Goal: Task Accomplishment & Management: Manage account settings

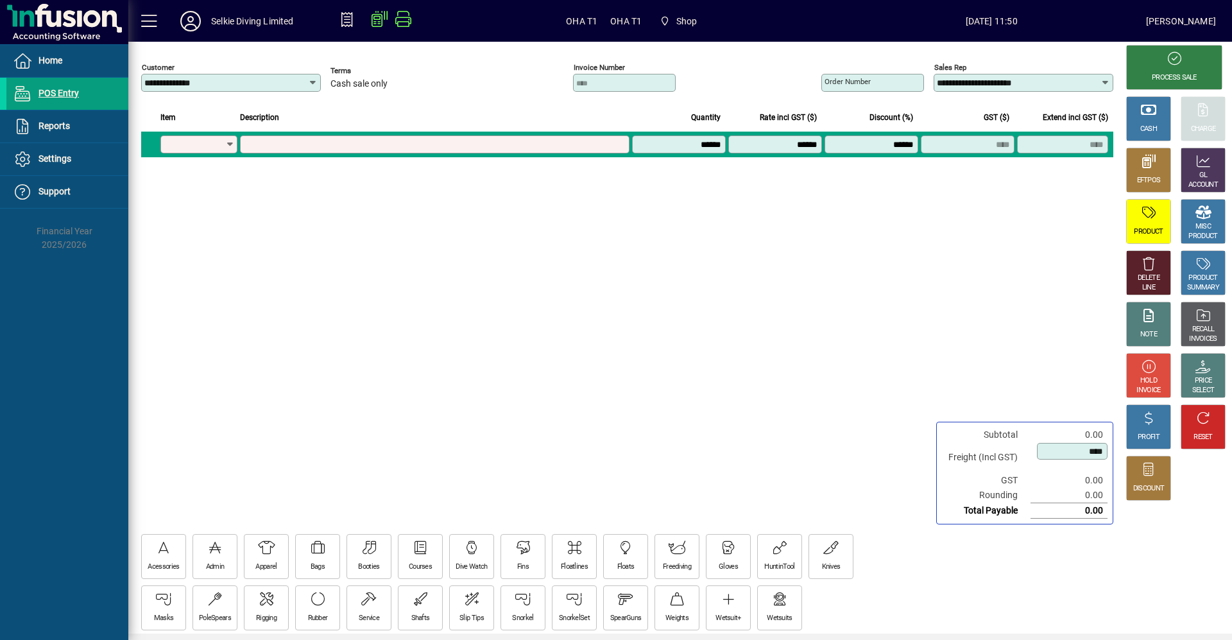
click at [303, 85] on input "**********" at bounding box center [226, 83] width 164 height 10
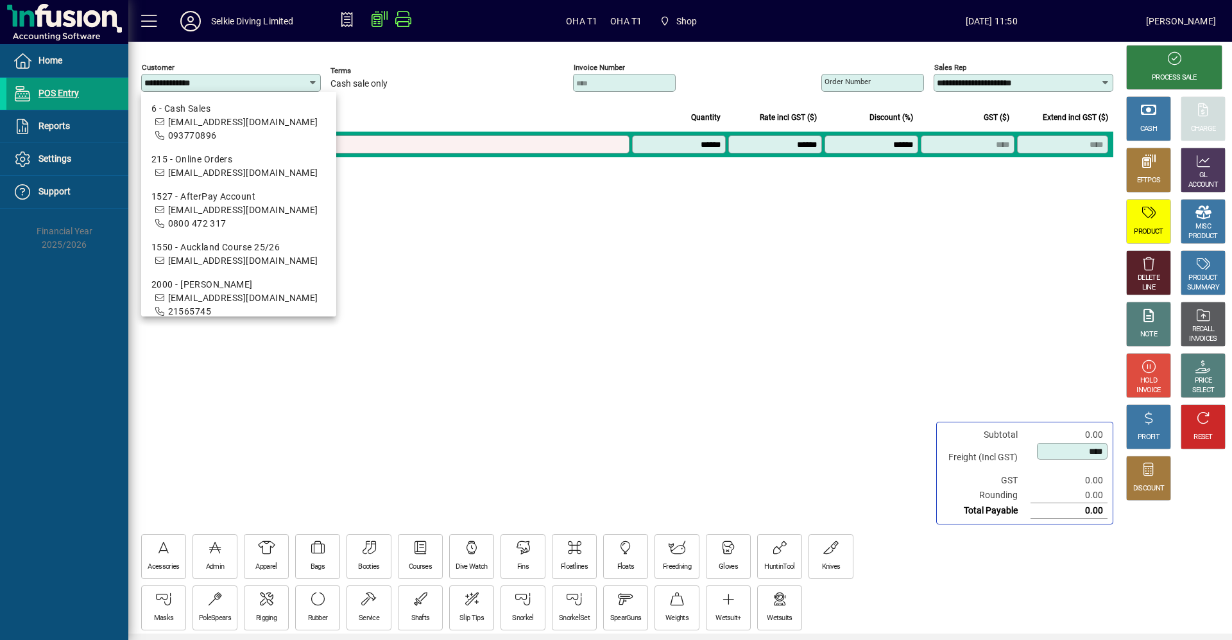
drag, startPoint x: 230, startPoint y: 87, endPoint x: 90, endPoint y: 87, distance: 139.9
click at [90, 87] on mat-drawer-container "**********" at bounding box center [616, 320] width 1232 height 640
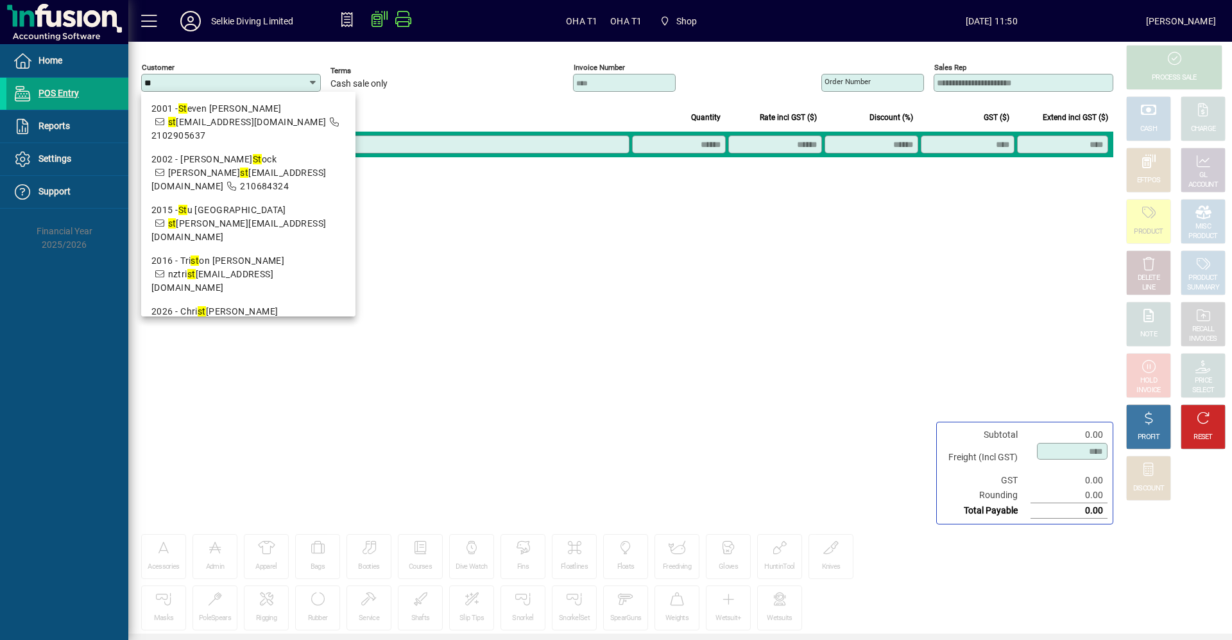
type input "*"
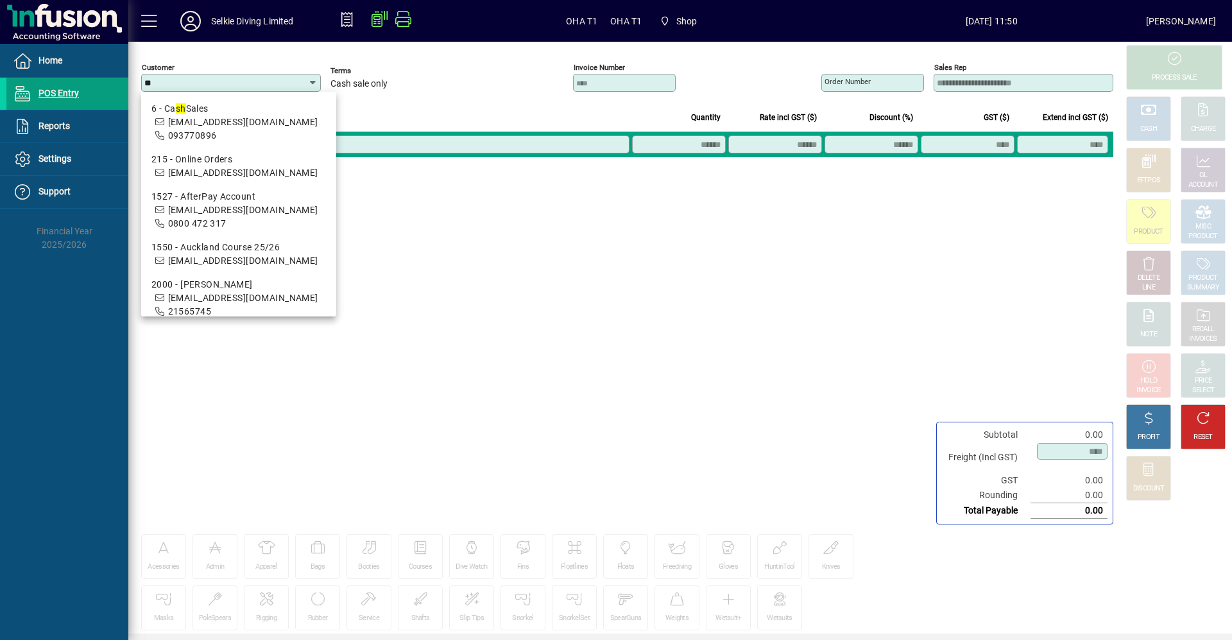
type input "*"
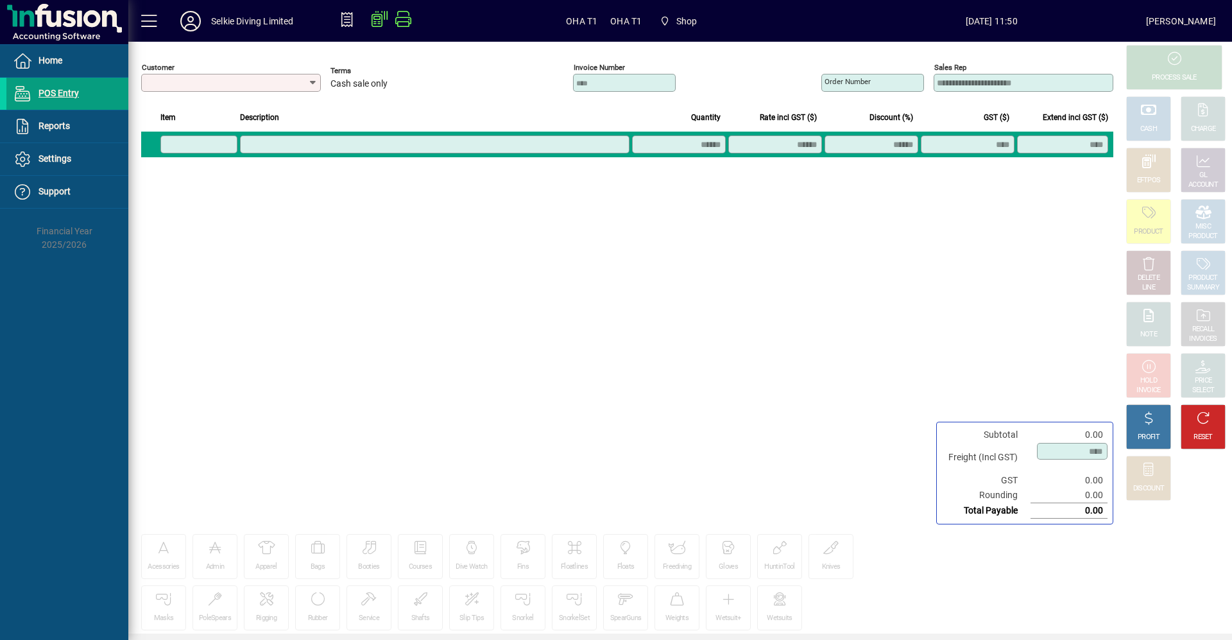
click at [307, 83] on div at bounding box center [232, 83] width 176 height 10
click at [312, 80] on icon at bounding box center [313, 83] width 10 height 10
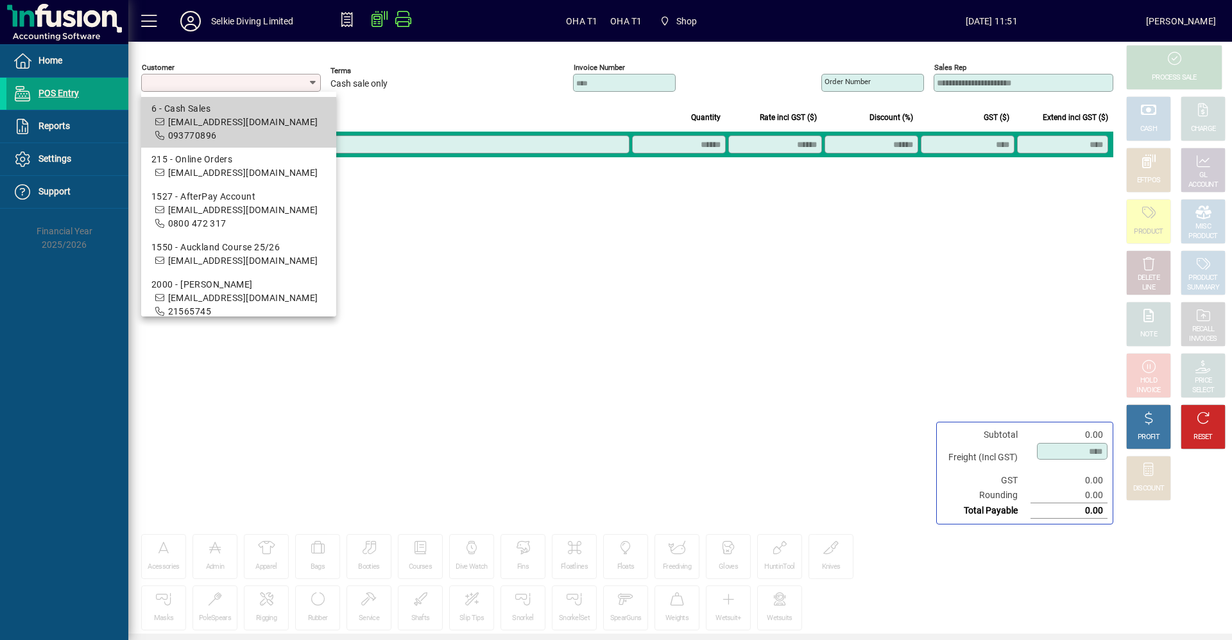
click at [214, 116] on span "6 - Cash Sales [EMAIL_ADDRESS][DOMAIN_NAME] 093770896" at bounding box center [238, 122] width 175 height 40
type input "**********"
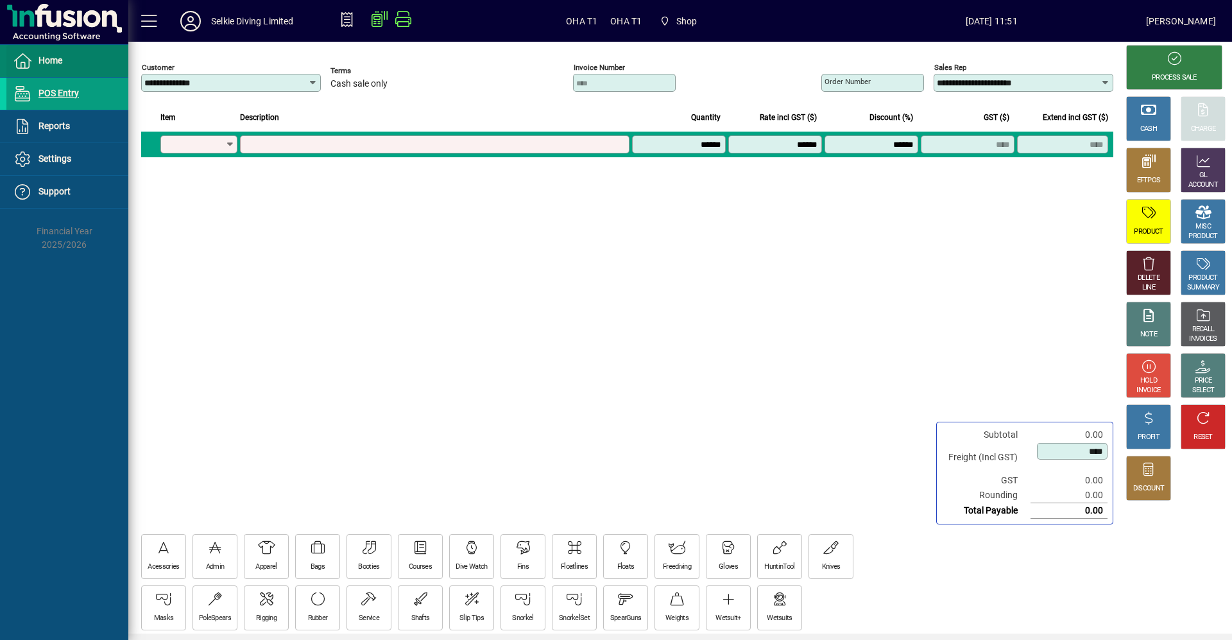
click at [44, 67] on span "Home" at bounding box center [34, 60] width 56 height 15
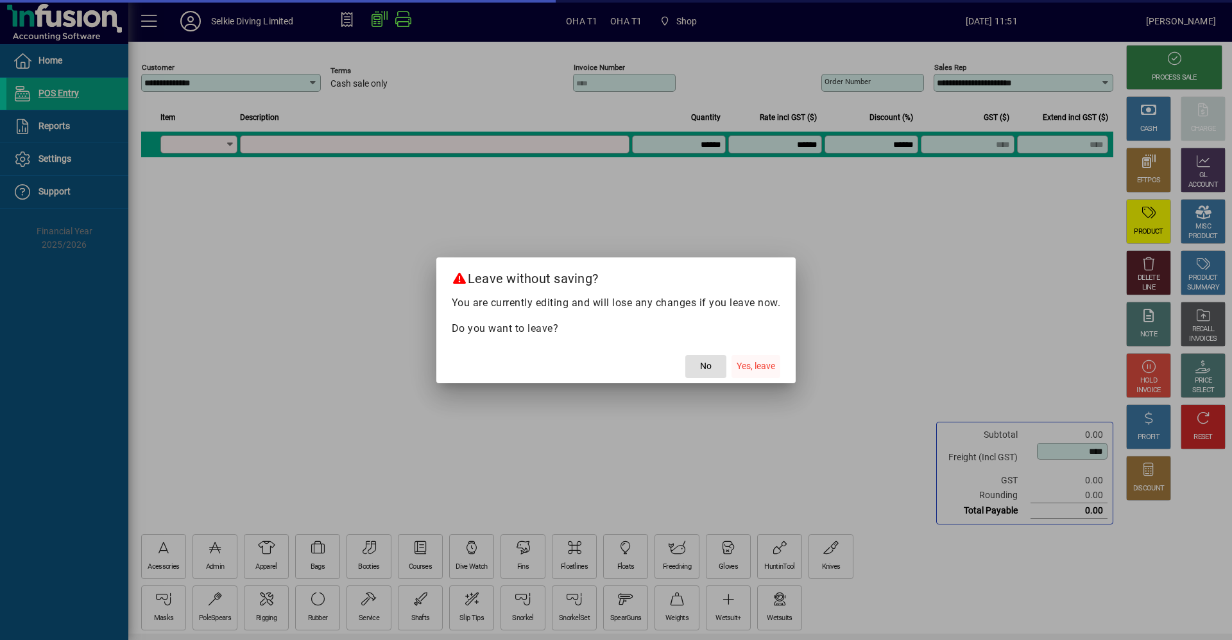
click at [755, 372] on button "Yes, leave" at bounding box center [755, 366] width 49 height 23
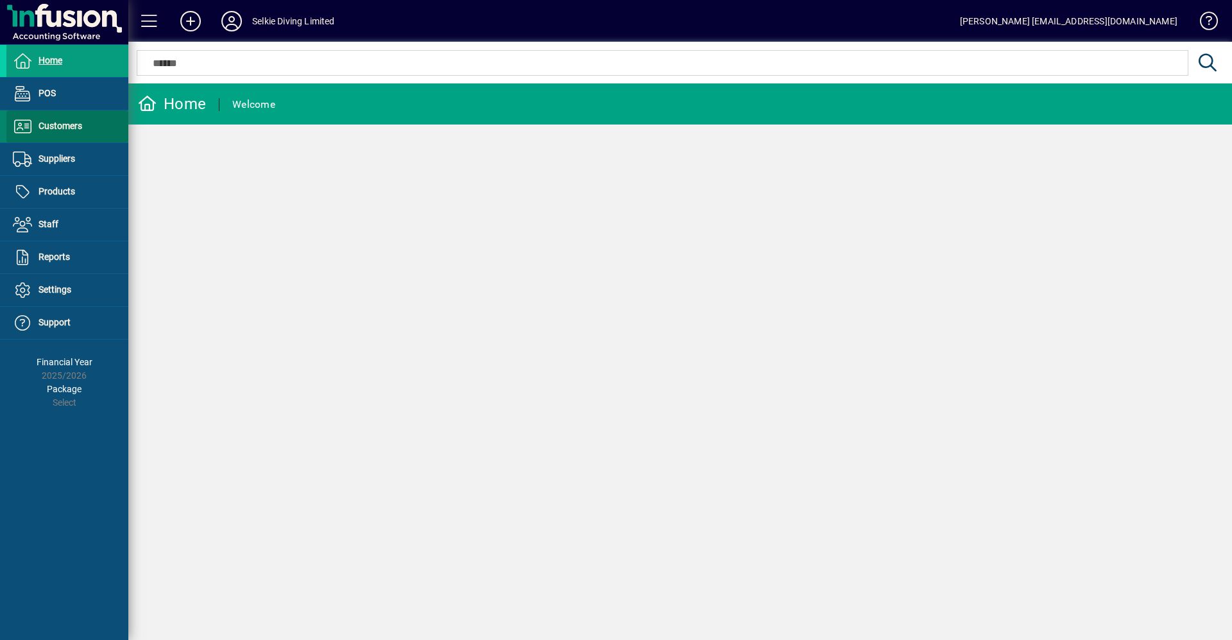
click at [40, 125] on span "Customers" at bounding box center [60, 126] width 44 height 10
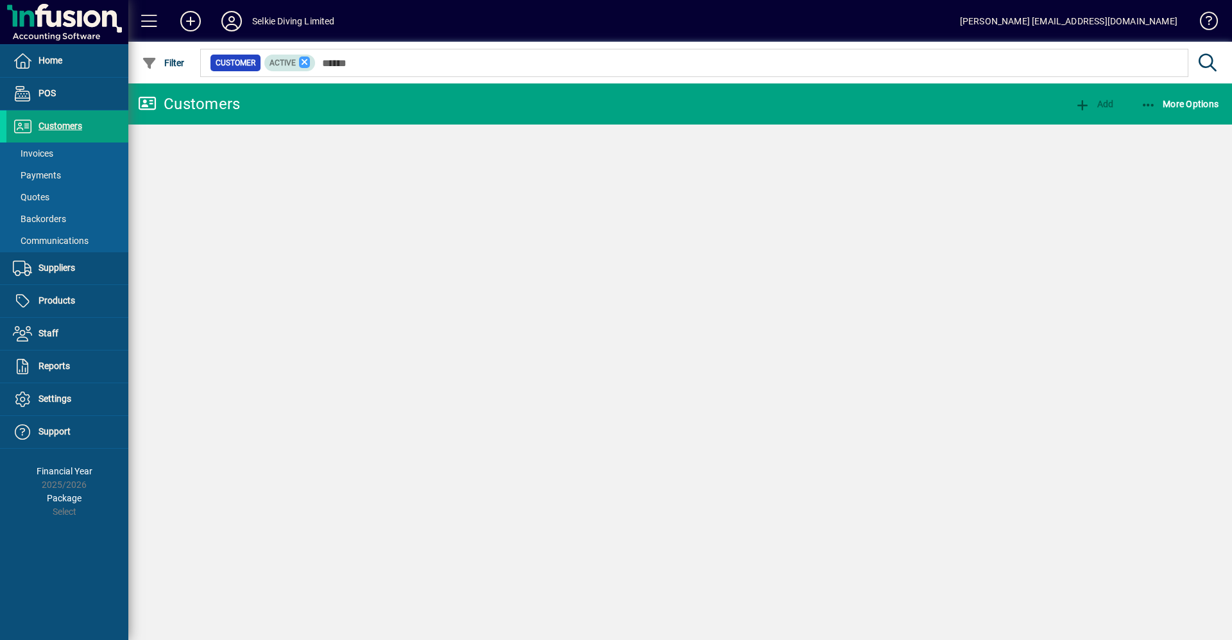
click at [300, 62] on icon at bounding box center [305, 62] width 12 height 12
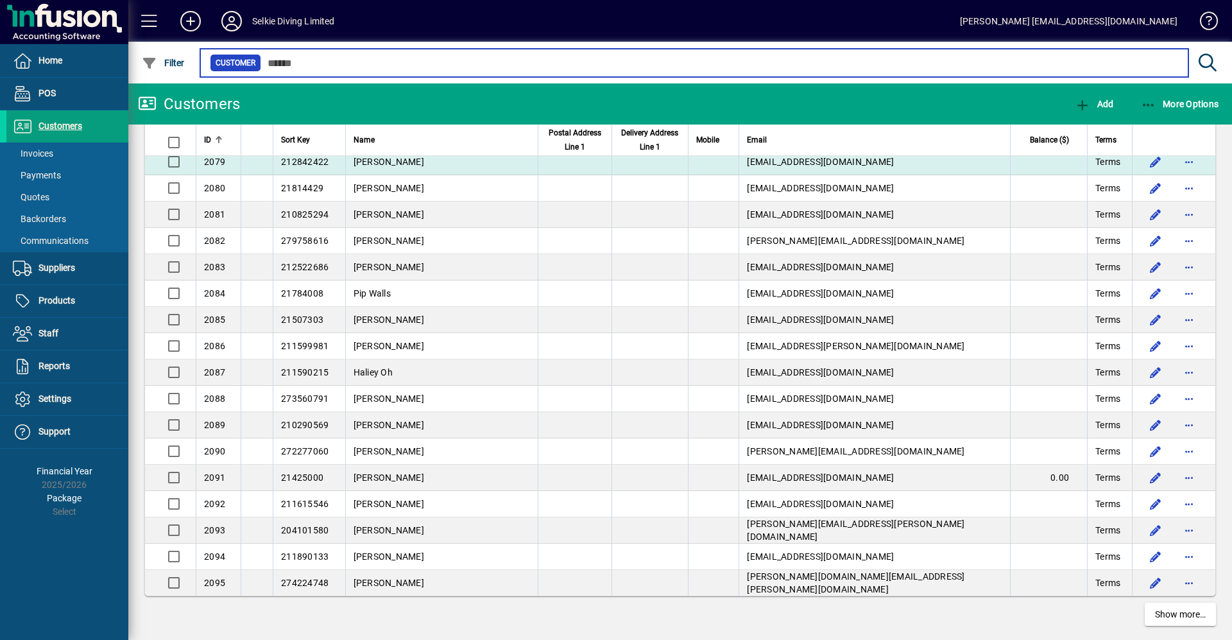
scroll to position [2222, 0]
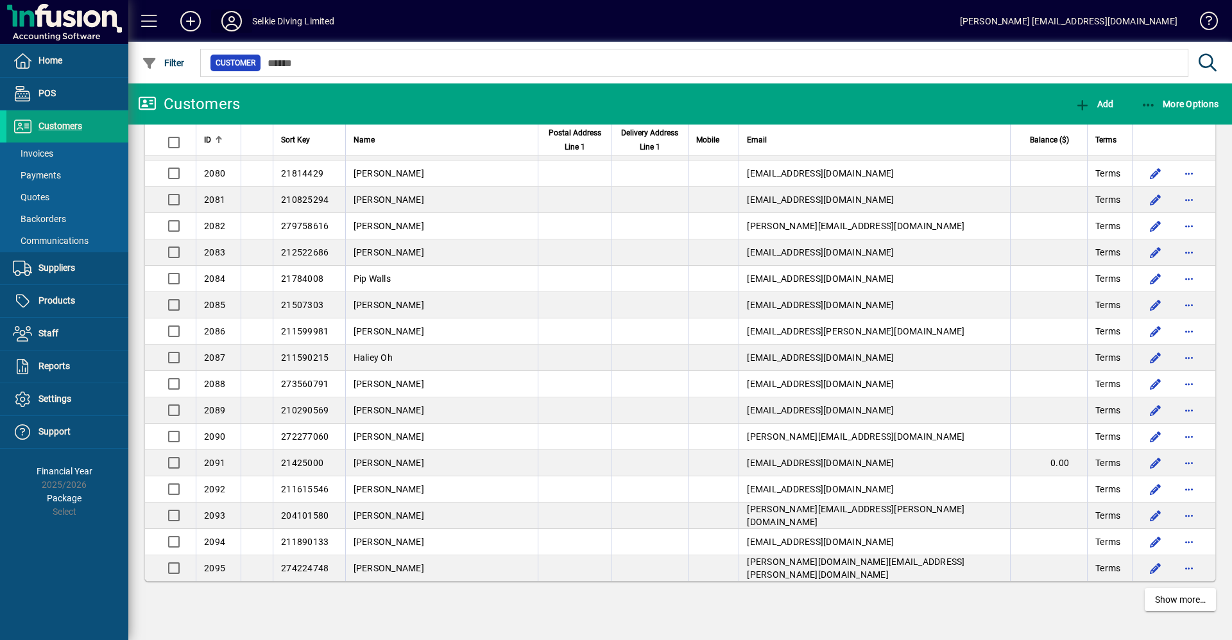
click at [226, 21] on icon at bounding box center [232, 21] width 26 height 21
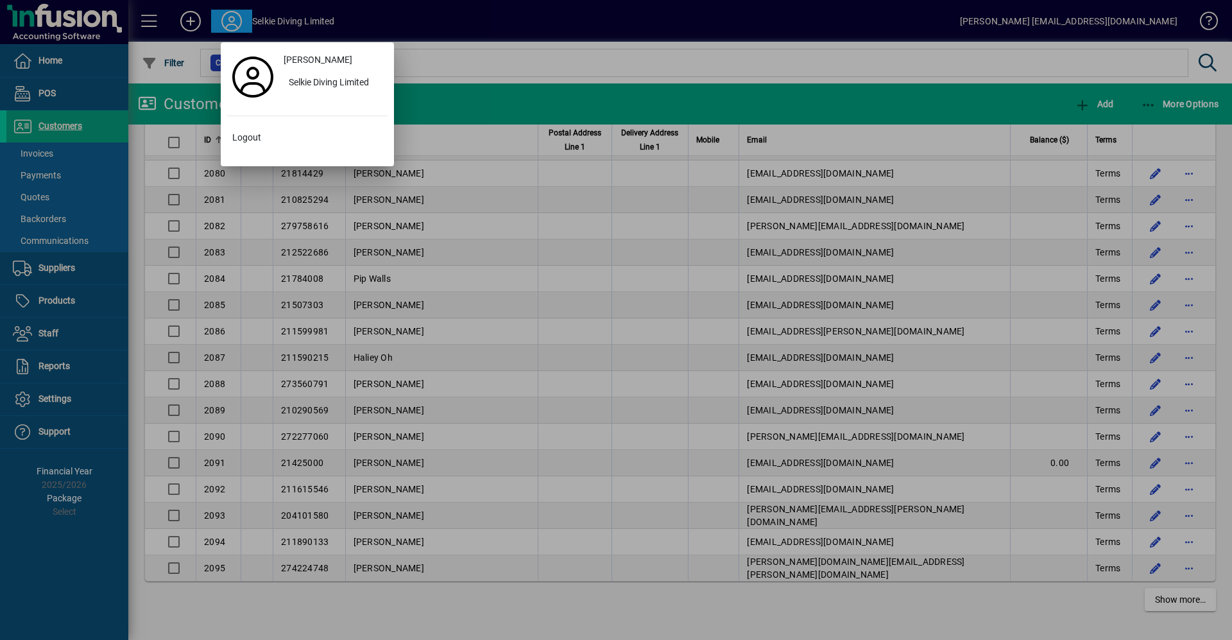
click at [380, 12] on div at bounding box center [616, 320] width 1232 height 640
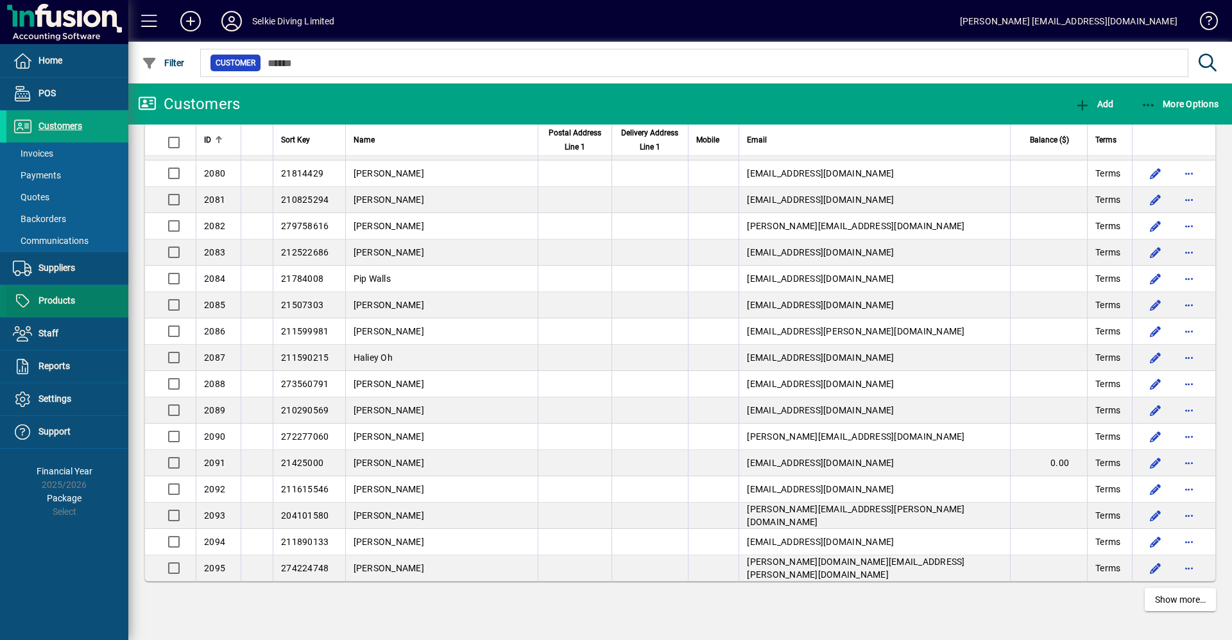
click at [56, 302] on span "Products" at bounding box center [56, 300] width 37 height 10
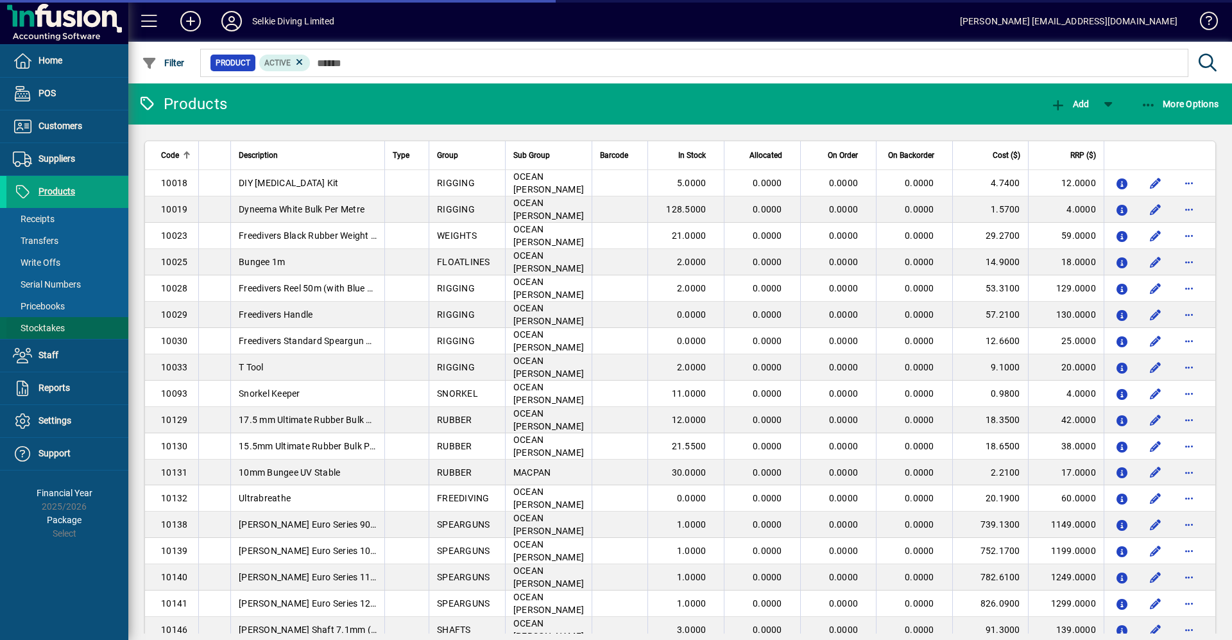
click at [40, 328] on span "Stocktakes" at bounding box center [39, 328] width 52 height 10
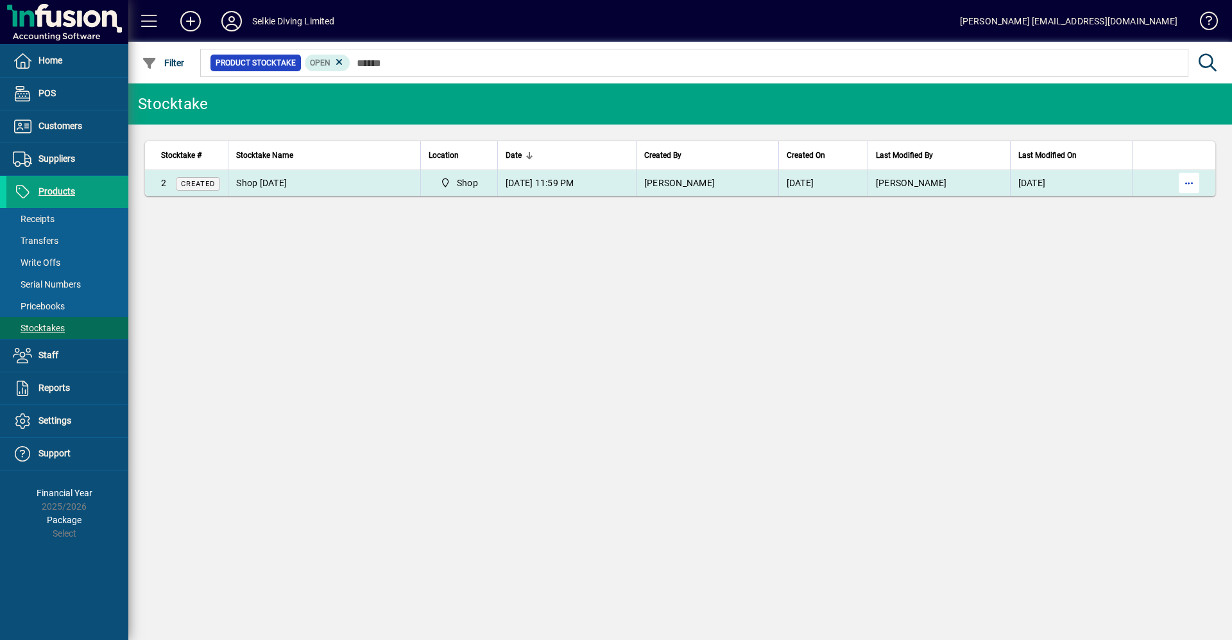
drag, startPoint x: 1189, startPoint y: 176, endPoint x: 1182, endPoint y: 179, distance: 7.8
click at [1190, 176] on span "button" at bounding box center [1189, 182] width 31 height 31
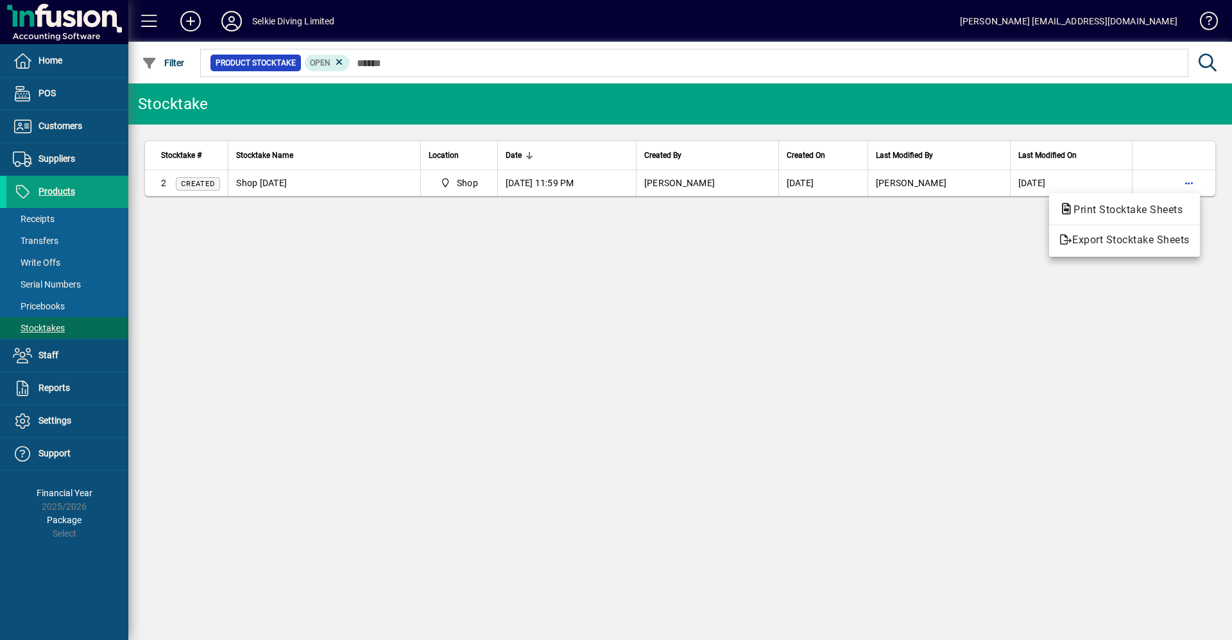
drag, startPoint x: 997, startPoint y: 278, endPoint x: 692, endPoint y: 285, distance: 304.9
click at [980, 278] on div at bounding box center [616, 320] width 1232 height 640
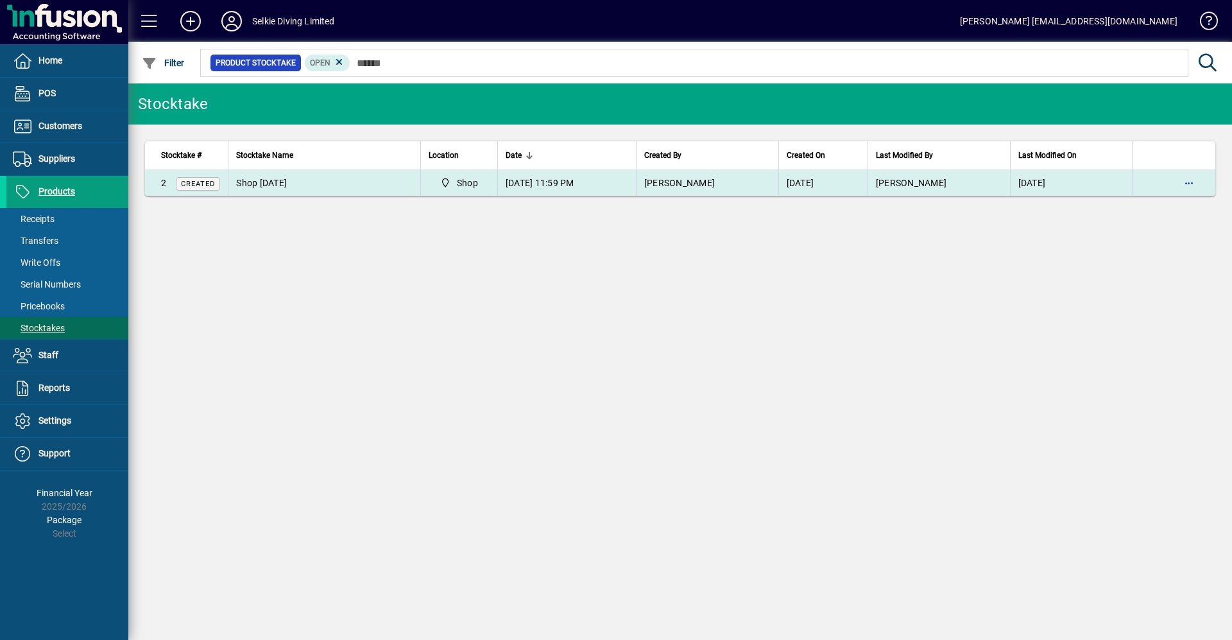
click at [284, 184] on span "Shop [DATE]" at bounding box center [261, 183] width 51 height 10
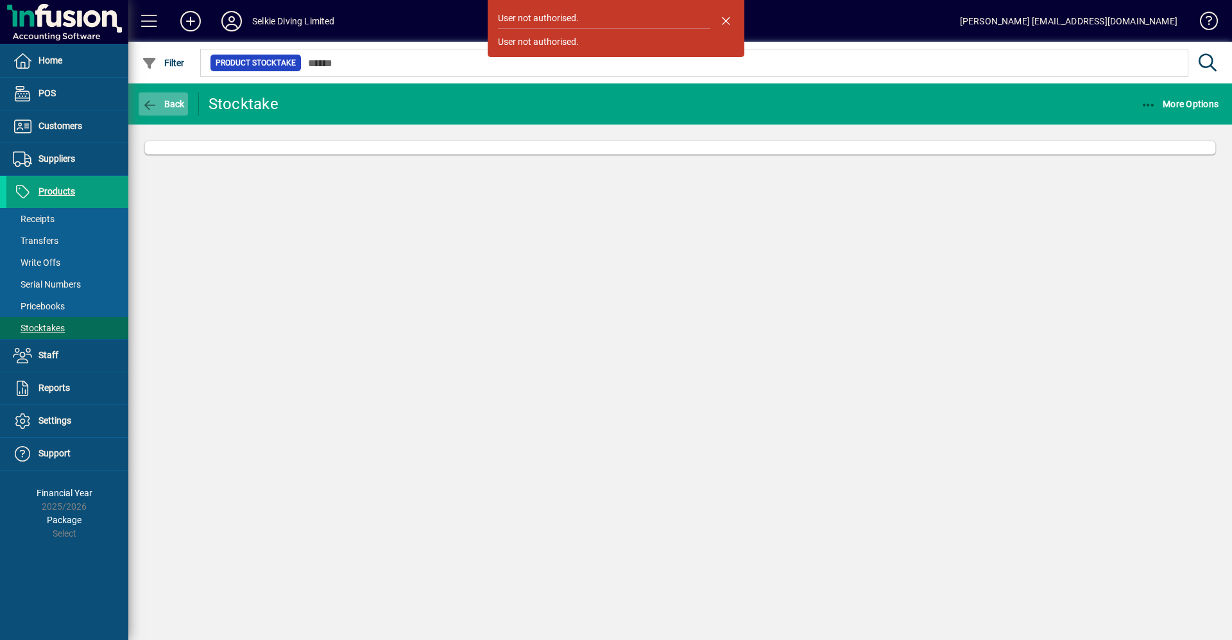
click at [166, 97] on span "button" at bounding box center [163, 104] width 49 height 31
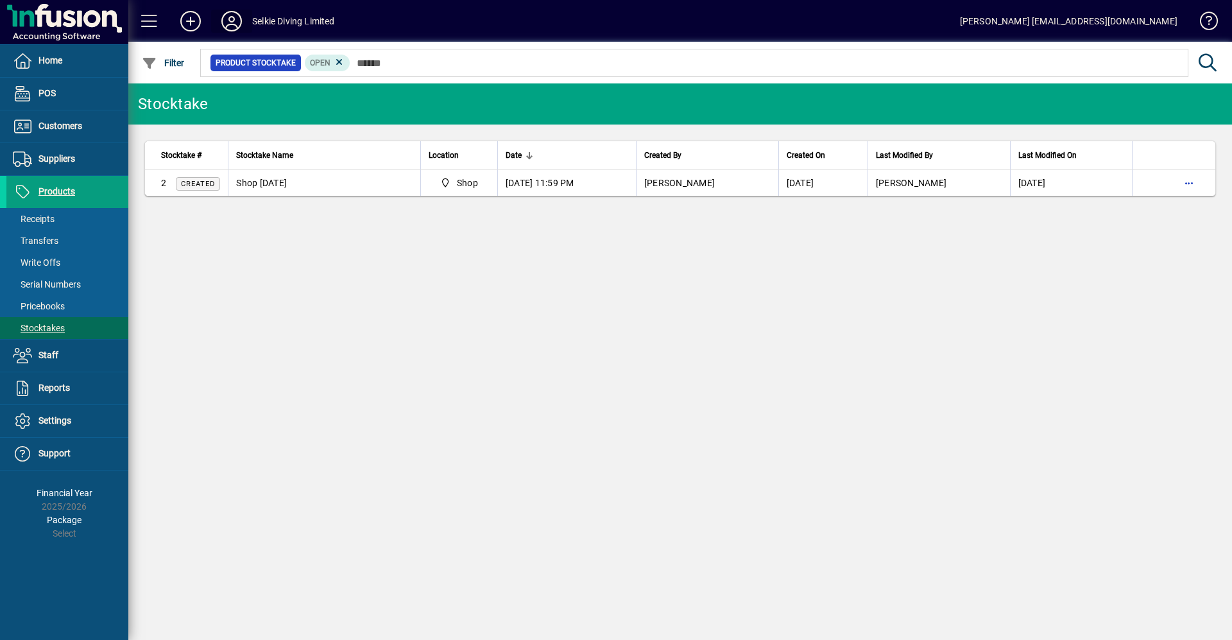
click at [233, 22] on icon at bounding box center [232, 21] width 26 height 21
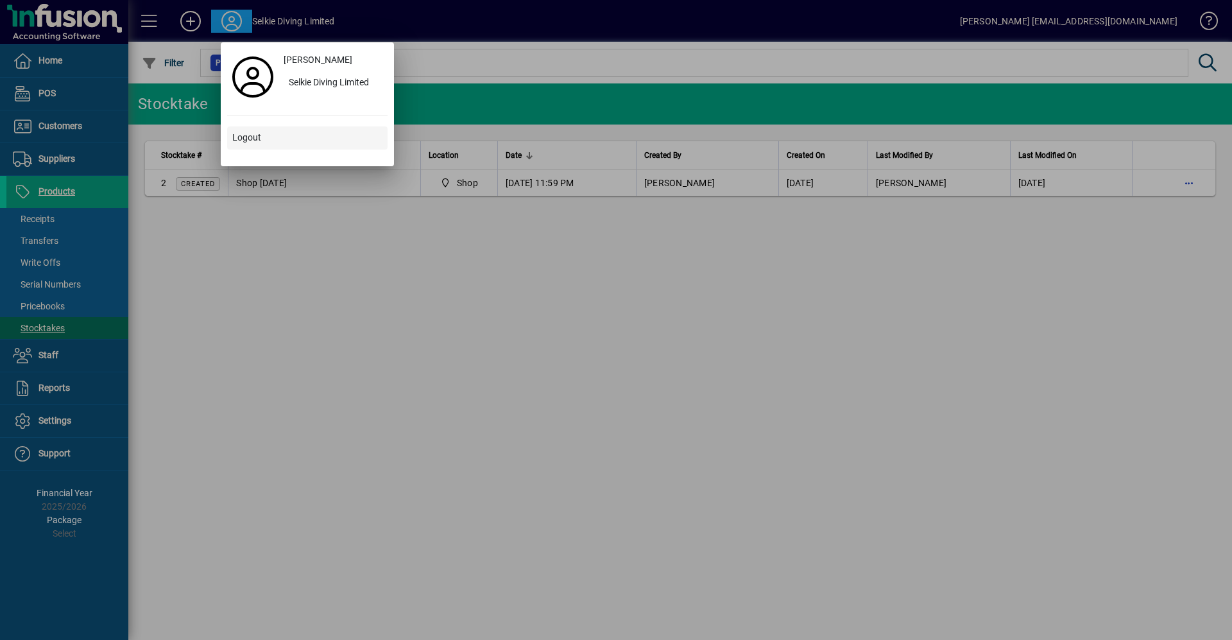
click at [259, 129] on span at bounding box center [307, 138] width 160 height 31
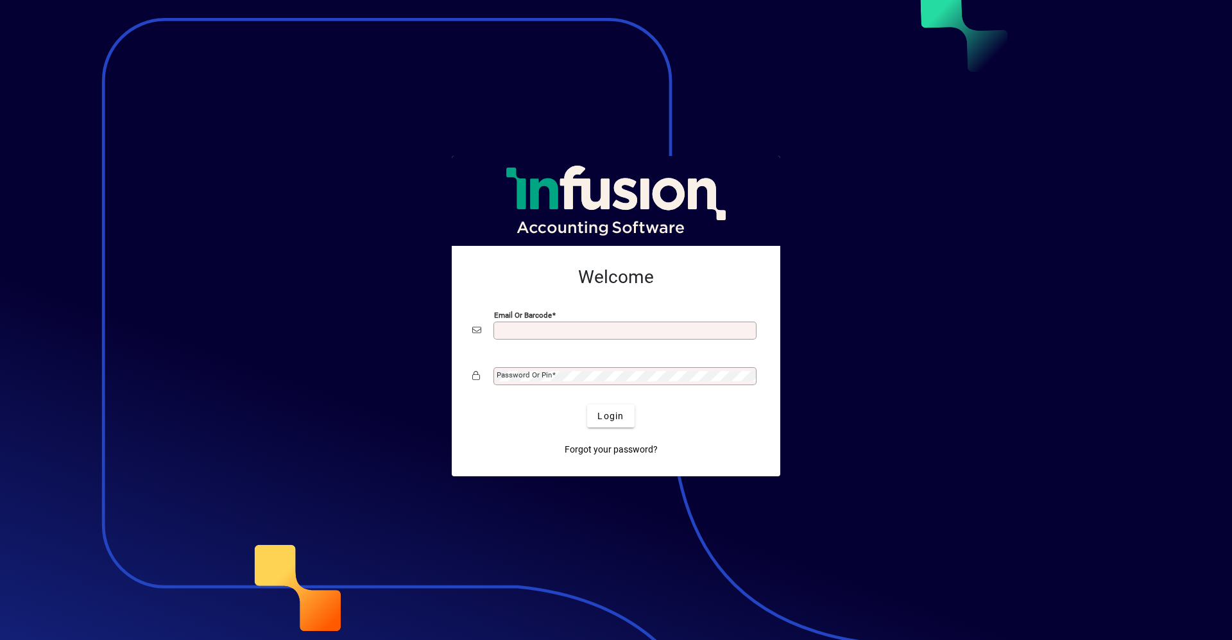
click at [629, 330] on input "Email or Barcode" at bounding box center [626, 330] width 259 height 10
type input "**********"
click at [587, 404] on button "Login" at bounding box center [610, 415] width 47 height 23
